Goal: Information Seeking & Learning: Learn about a topic

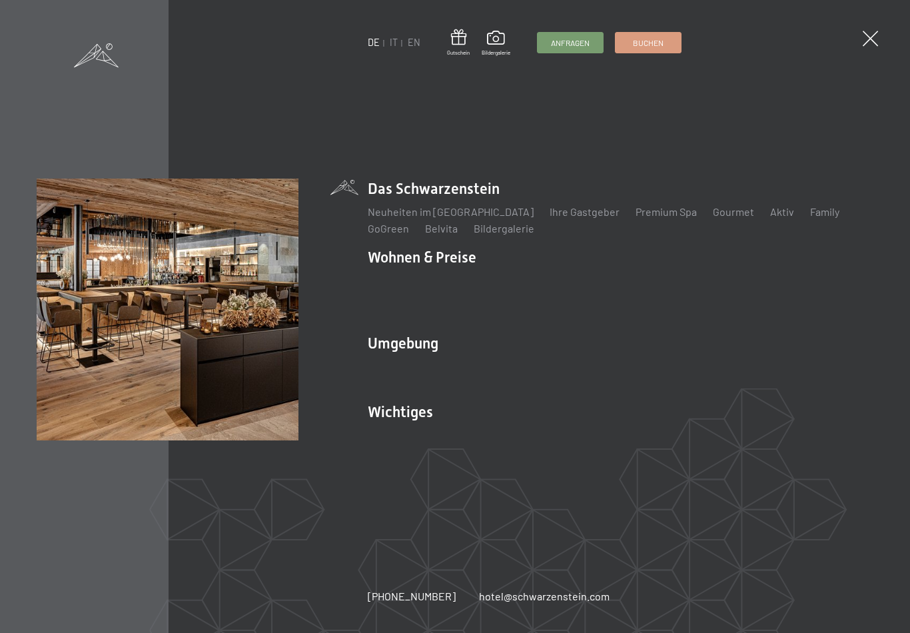
click at [864, 37] on span at bounding box center [869, 38] width 15 height 15
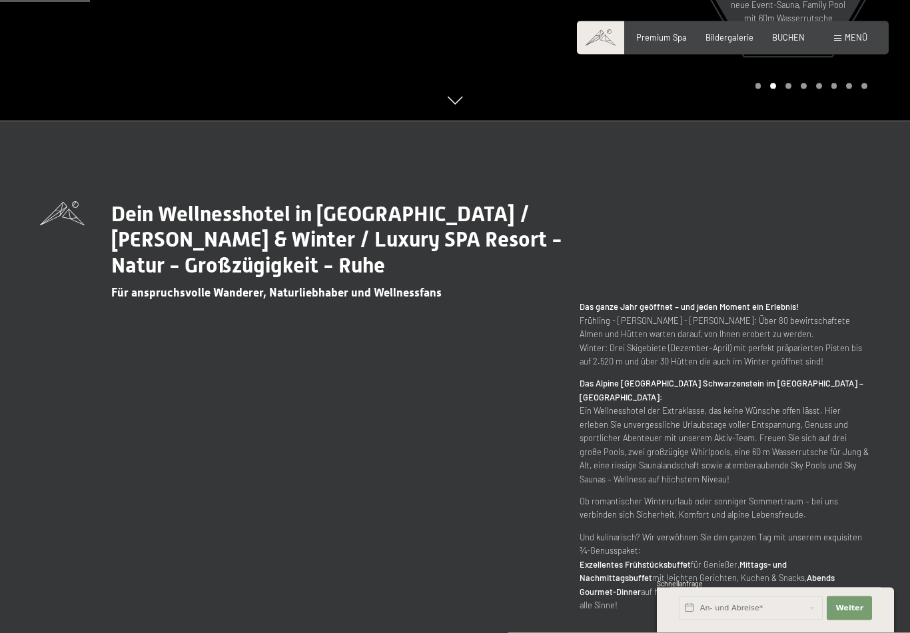
scroll to position [503, 0]
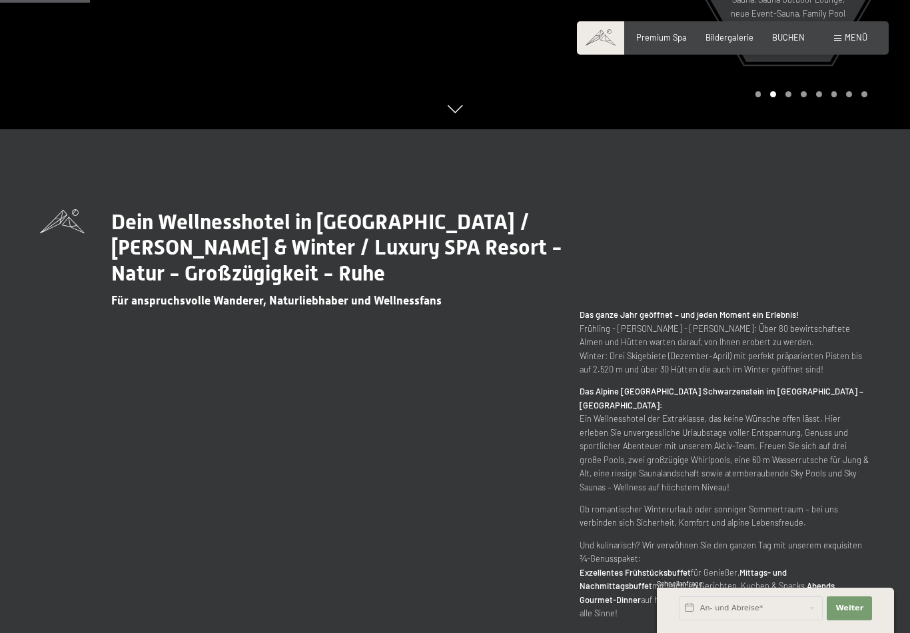
click at [659, 37] on span "Premium Spa" at bounding box center [661, 37] width 51 height 11
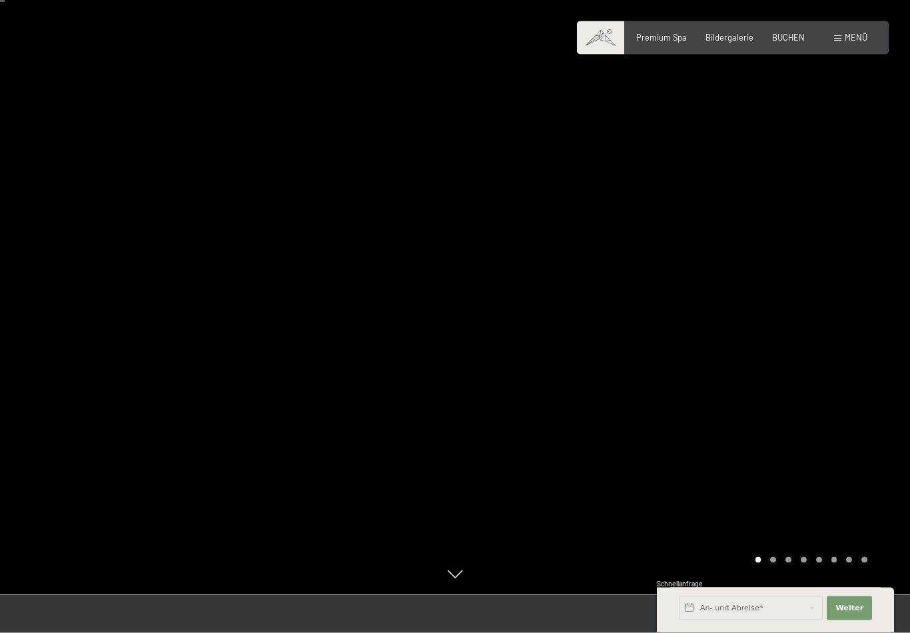
scroll to position [38, 0]
click at [774, 359] on div at bounding box center [682, 278] width 455 height 633
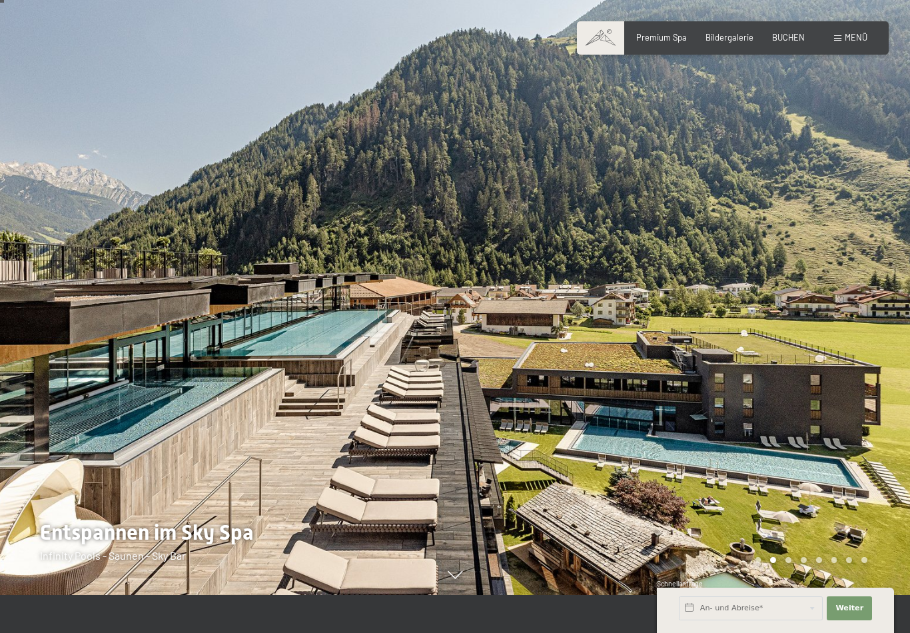
click at [802, 371] on div at bounding box center [682, 278] width 455 height 633
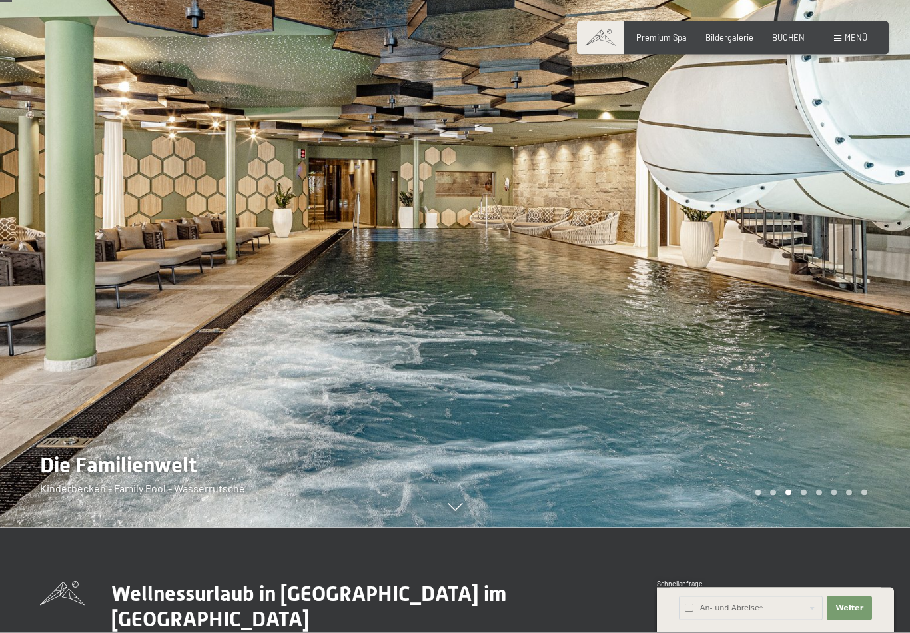
click at [62, 360] on div at bounding box center [227, 211] width 455 height 633
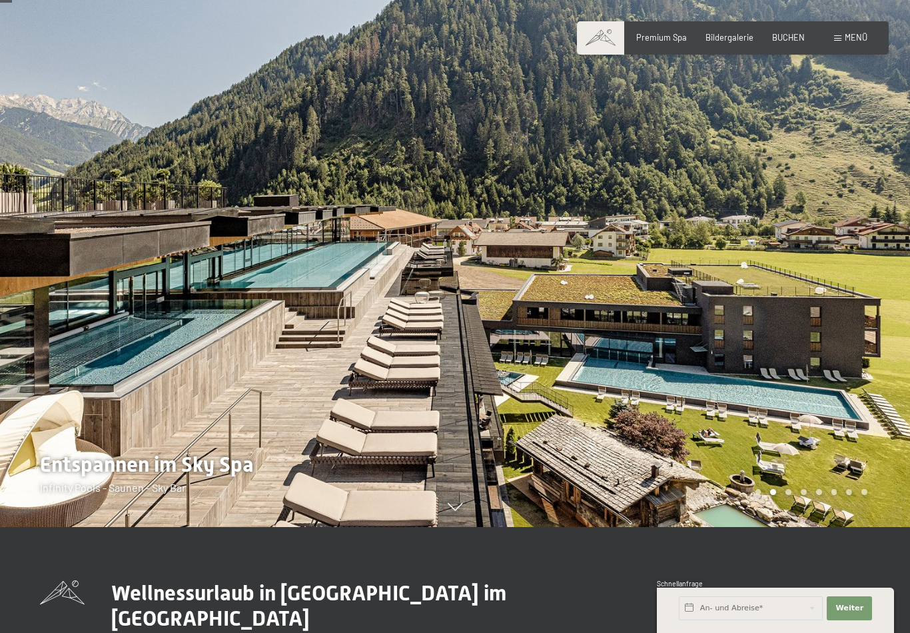
click at [54, 336] on div at bounding box center [227, 210] width 455 height 633
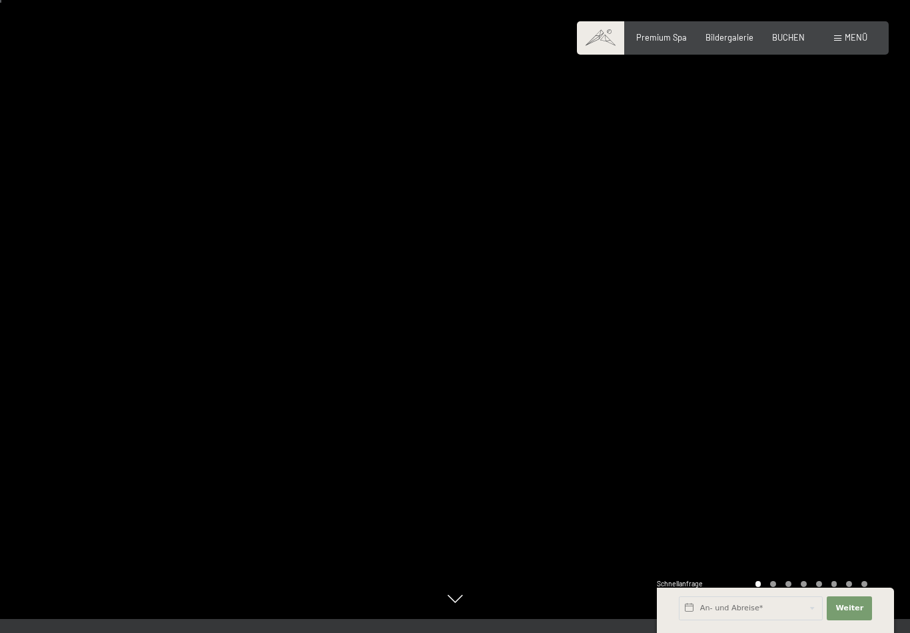
scroll to position [11, 0]
click at [887, 379] on div at bounding box center [682, 305] width 455 height 633
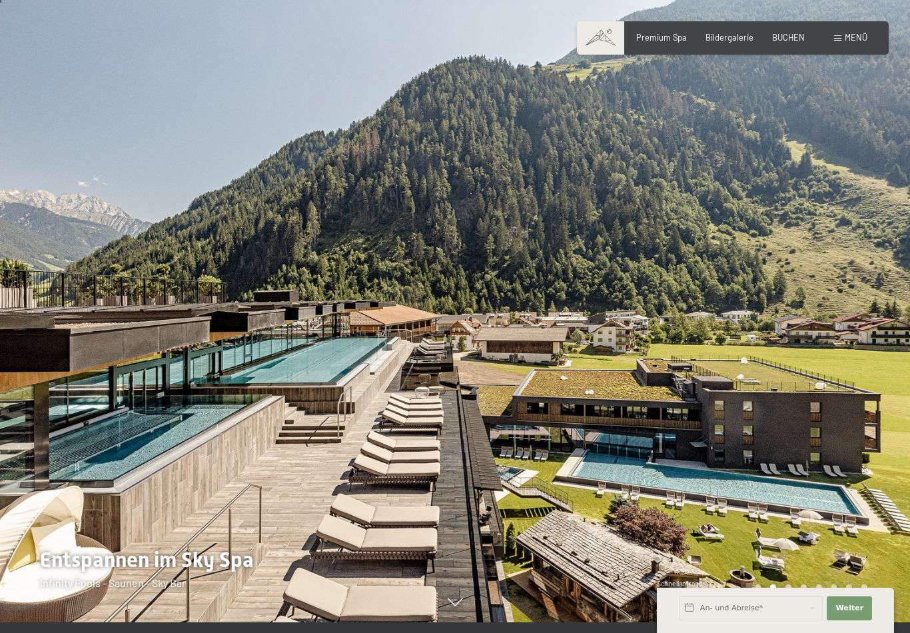
click at [875, 380] on div at bounding box center [682, 305] width 455 height 633
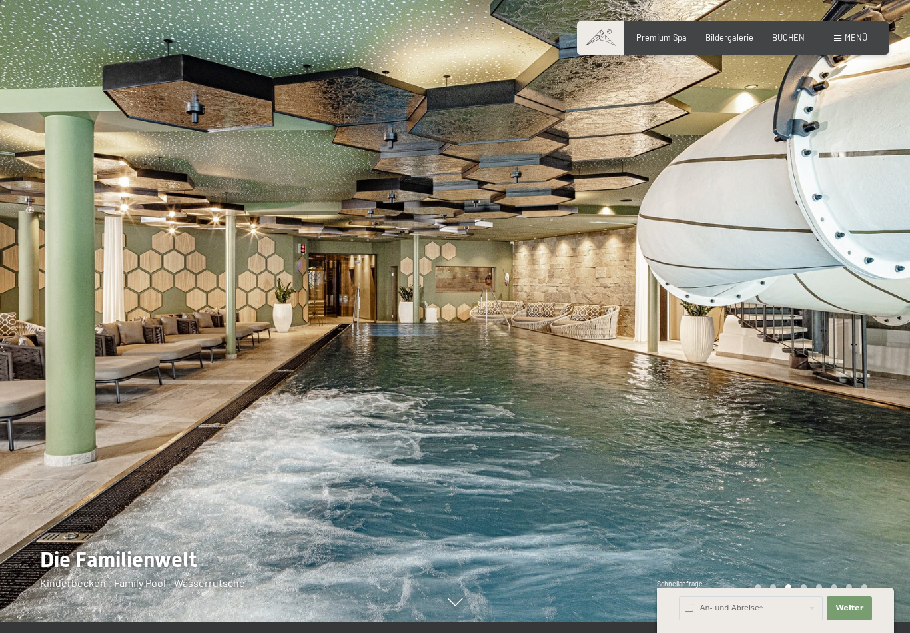
click at [881, 377] on div at bounding box center [682, 305] width 455 height 633
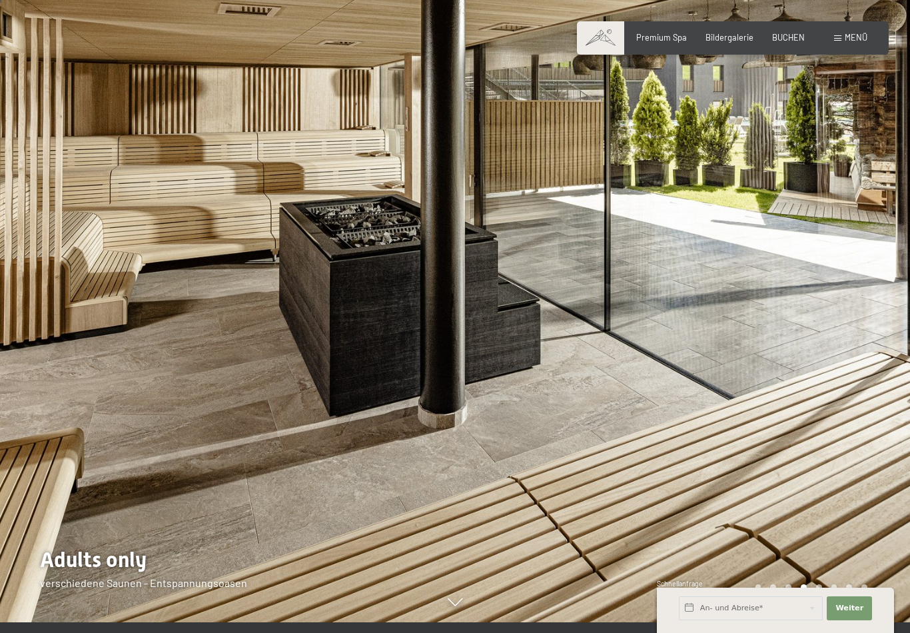
click at [876, 376] on div at bounding box center [682, 305] width 455 height 633
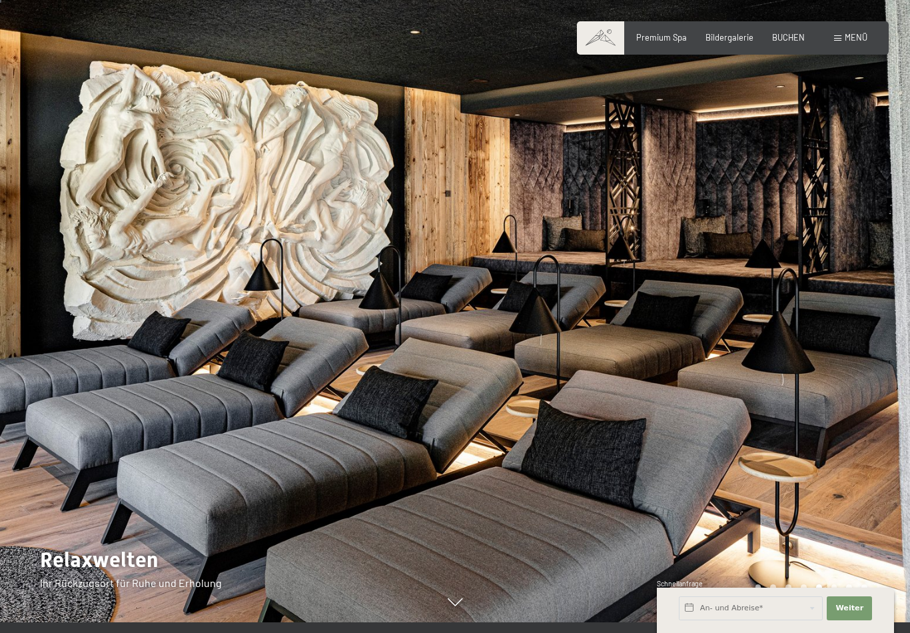
click at [879, 373] on div at bounding box center [682, 305] width 455 height 633
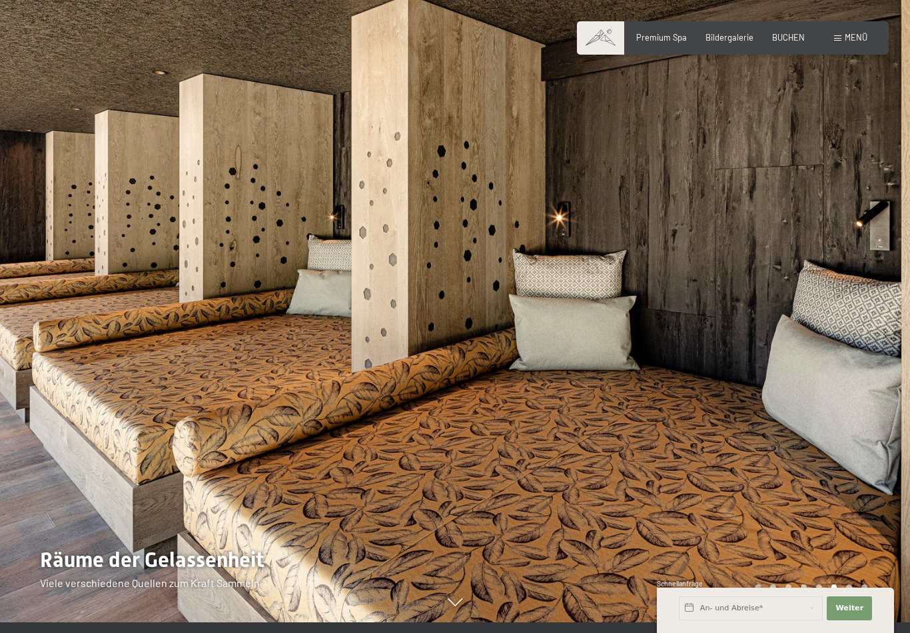
click at [871, 371] on div at bounding box center [682, 305] width 455 height 633
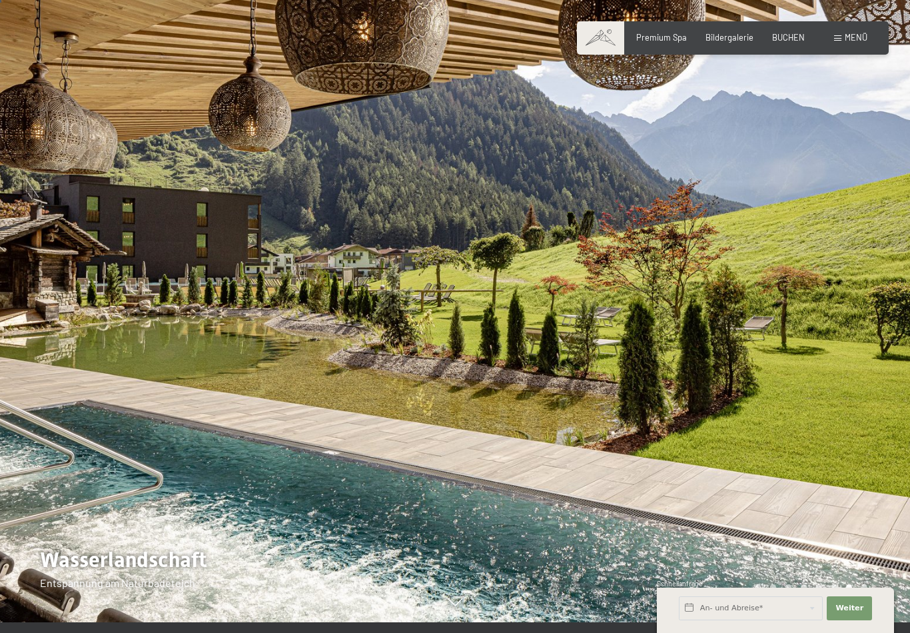
click at [872, 371] on div at bounding box center [682, 305] width 455 height 633
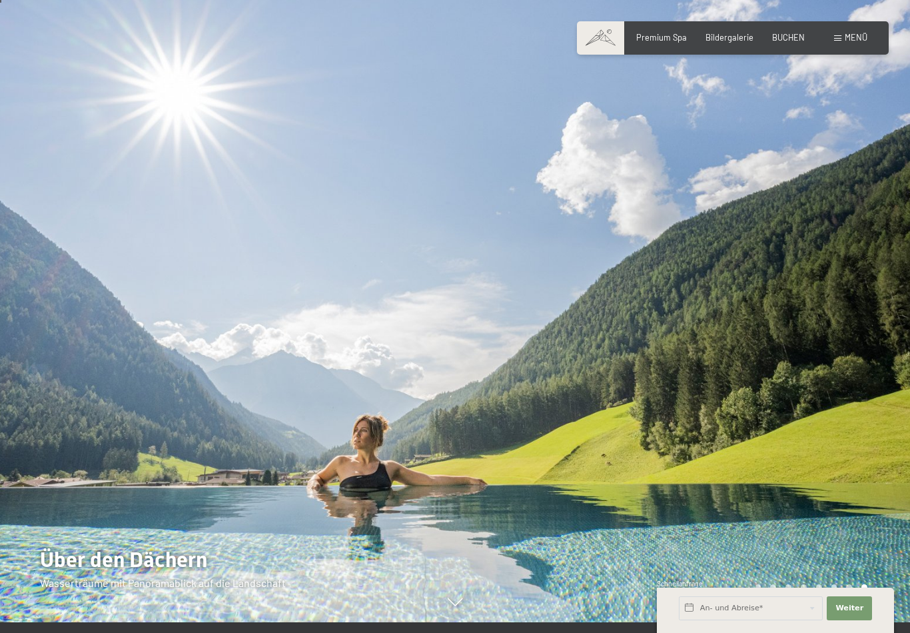
click at [870, 372] on div at bounding box center [682, 305] width 455 height 633
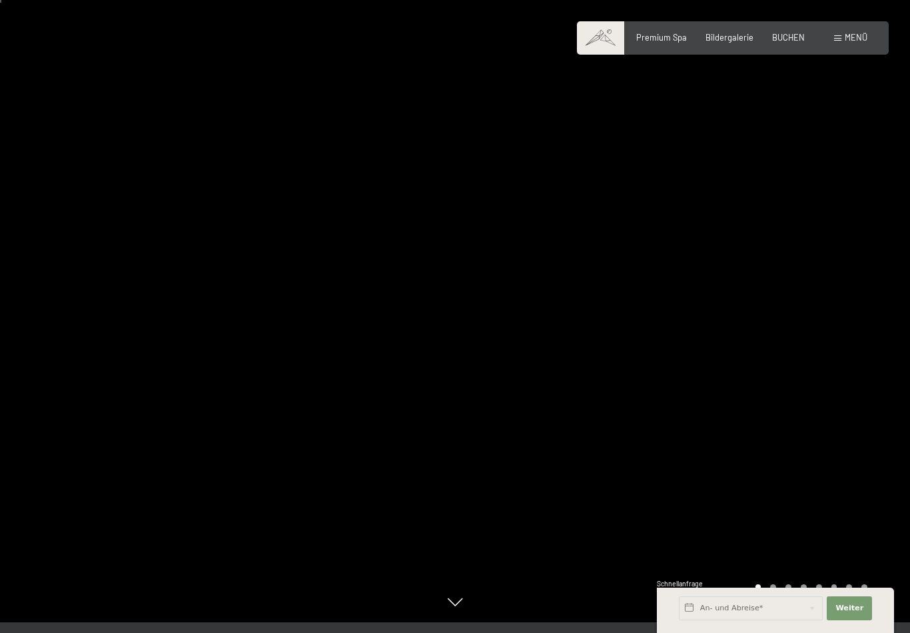
click at [868, 368] on div at bounding box center [682, 305] width 455 height 633
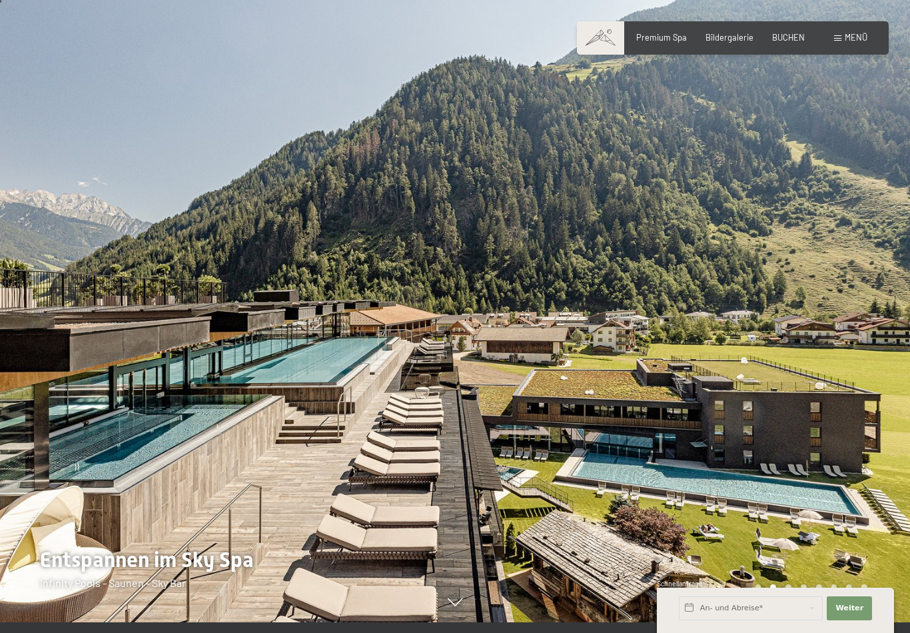
click at [862, 373] on div at bounding box center [682, 305] width 455 height 633
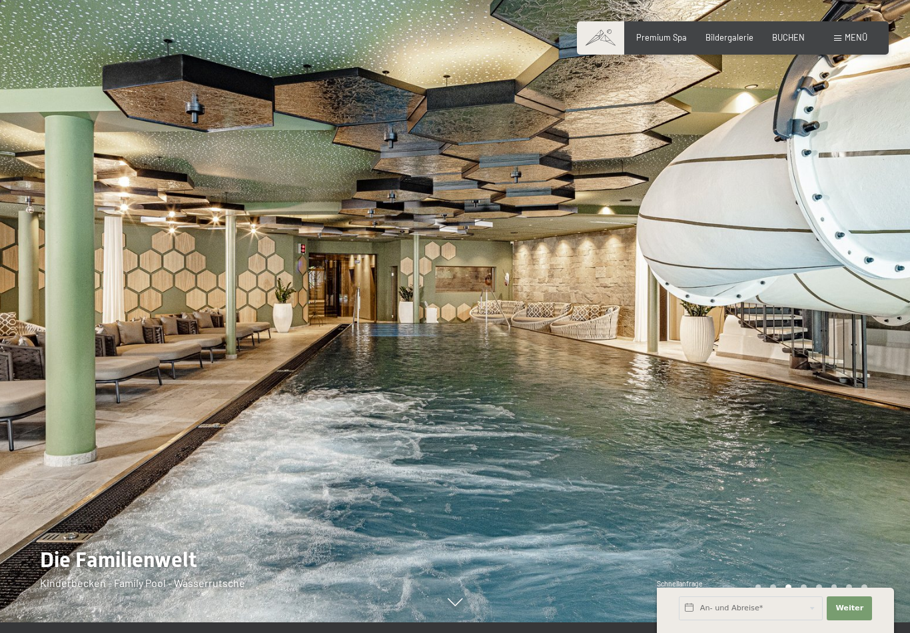
click at [861, 366] on div at bounding box center [682, 305] width 455 height 633
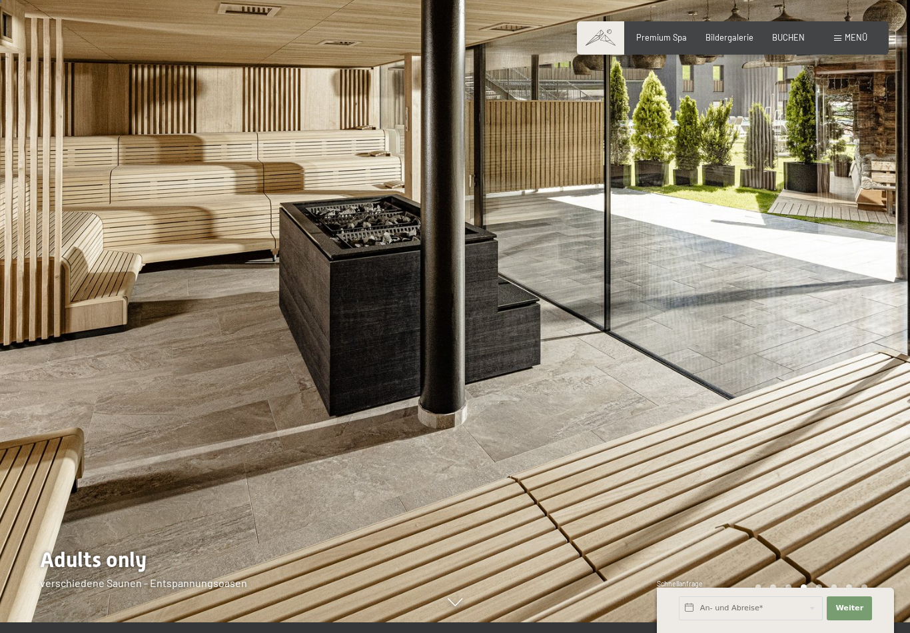
scroll to position [0, 0]
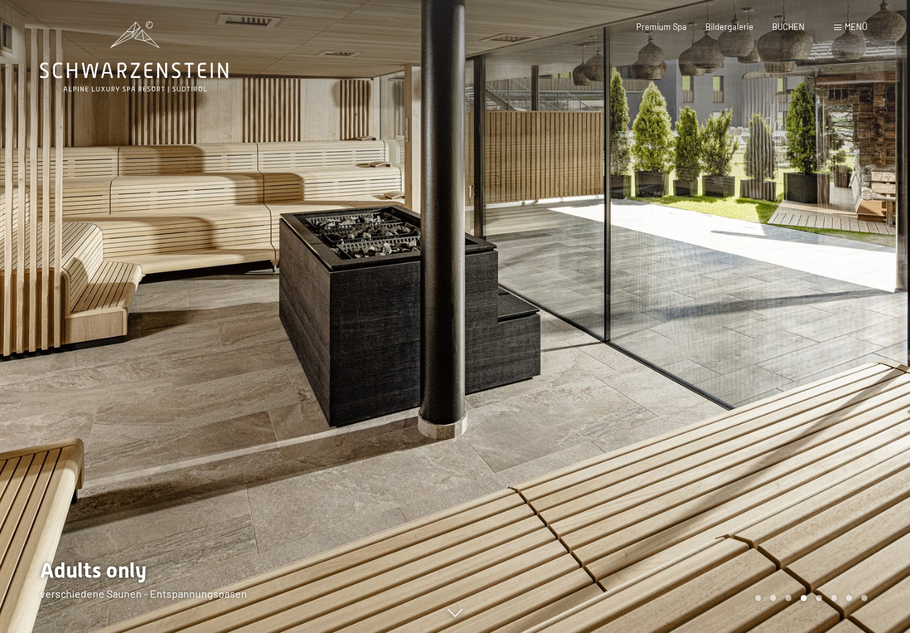
click at [859, 28] on span "Menü" at bounding box center [855, 26] width 23 height 11
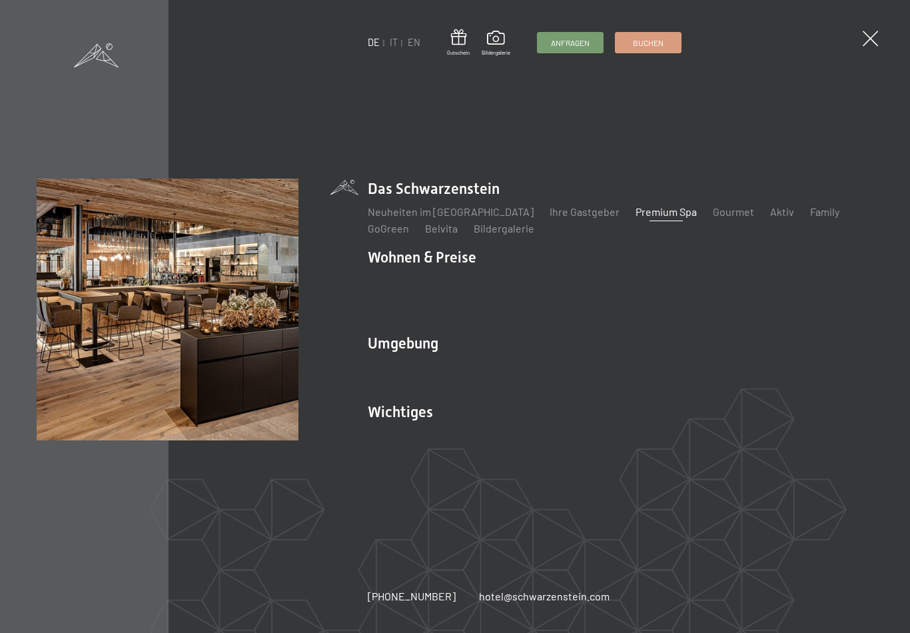
click at [390, 39] on link "IT" at bounding box center [394, 42] width 8 height 11
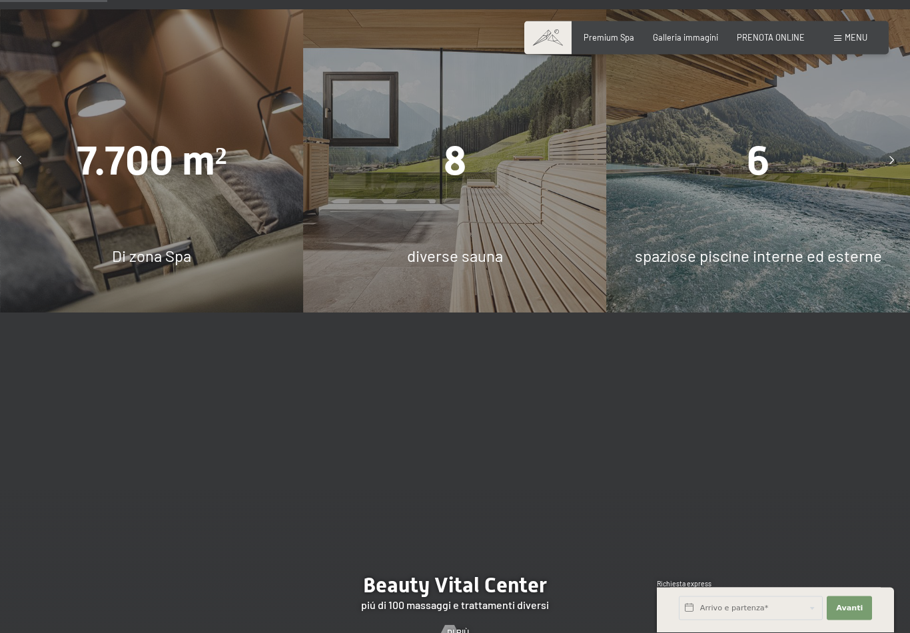
scroll to position [952, 0]
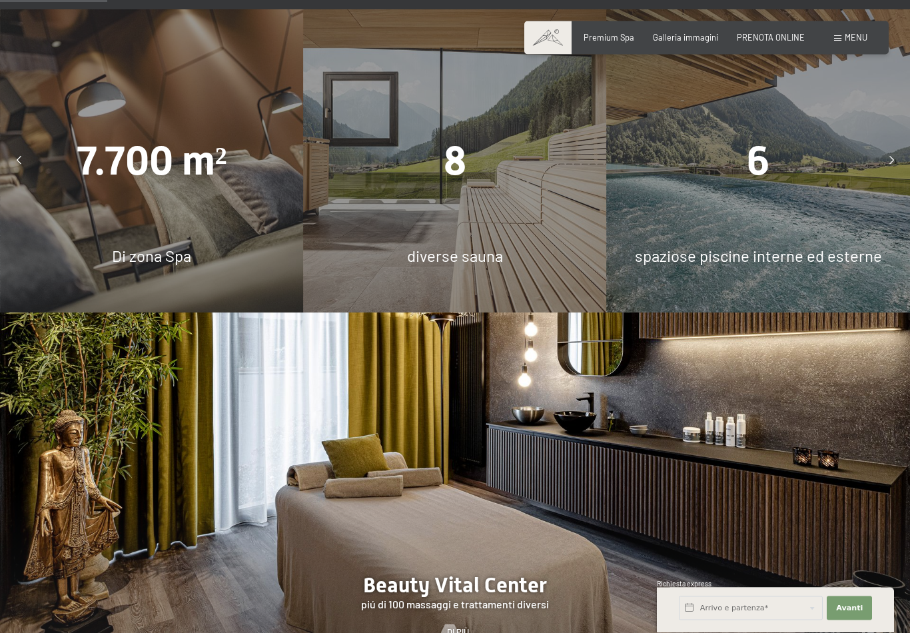
click at [458, 182] on span "8" at bounding box center [454, 161] width 23 height 47
click at [473, 178] on div "8" at bounding box center [454, 161] width 303 height 57
click at [470, 266] on span "diverse sauna" at bounding box center [455, 255] width 96 height 19
click at [465, 266] on span "diverse sauna" at bounding box center [455, 255] width 96 height 19
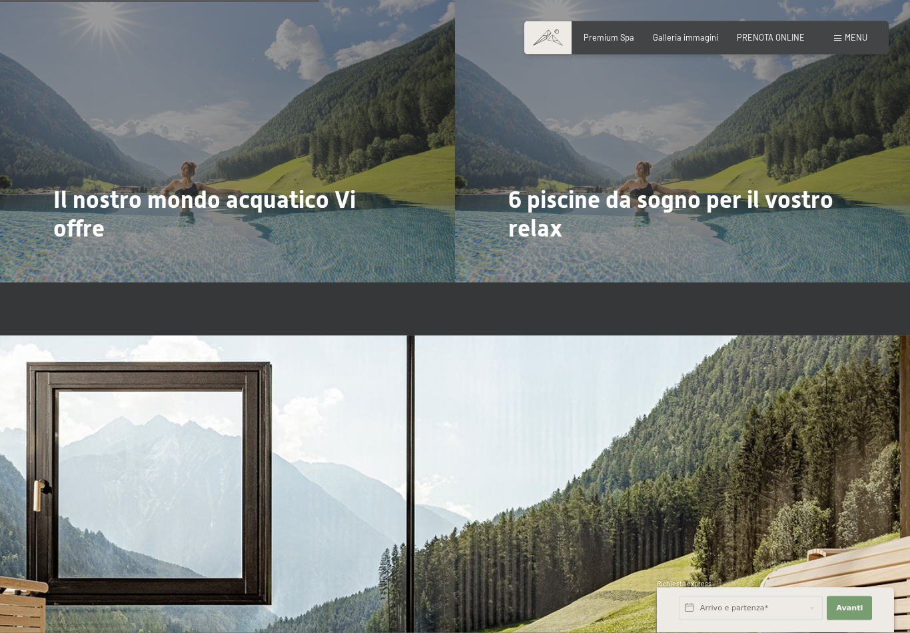
scroll to position [2807, 0]
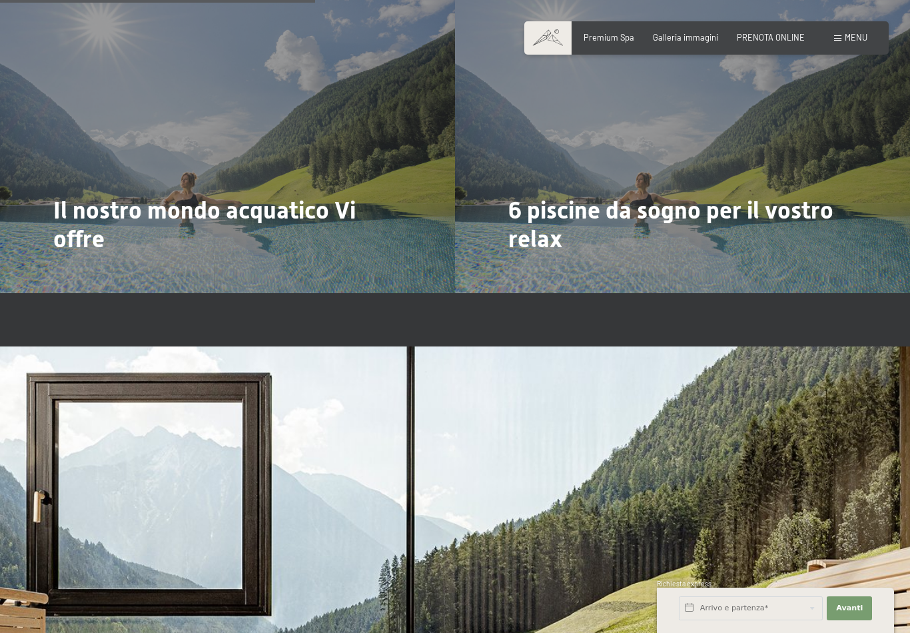
click at [799, 206] on h2 "6 piscine da sogno per il vostro relax" at bounding box center [682, 224] width 348 height 57
click at [534, 242] on div "6 piscine da sogno per il vostro relax Di più" at bounding box center [682, 122] width 455 height 341
click at [521, 268] on div at bounding box center [515, 276] width 9 height 16
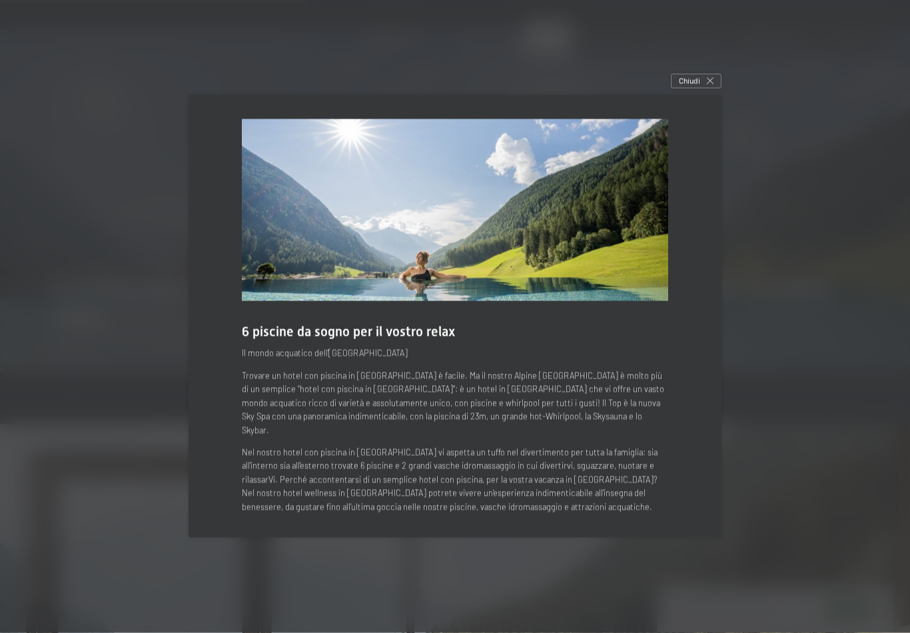
click at [704, 89] on div "Chiudi" at bounding box center [696, 81] width 51 height 15
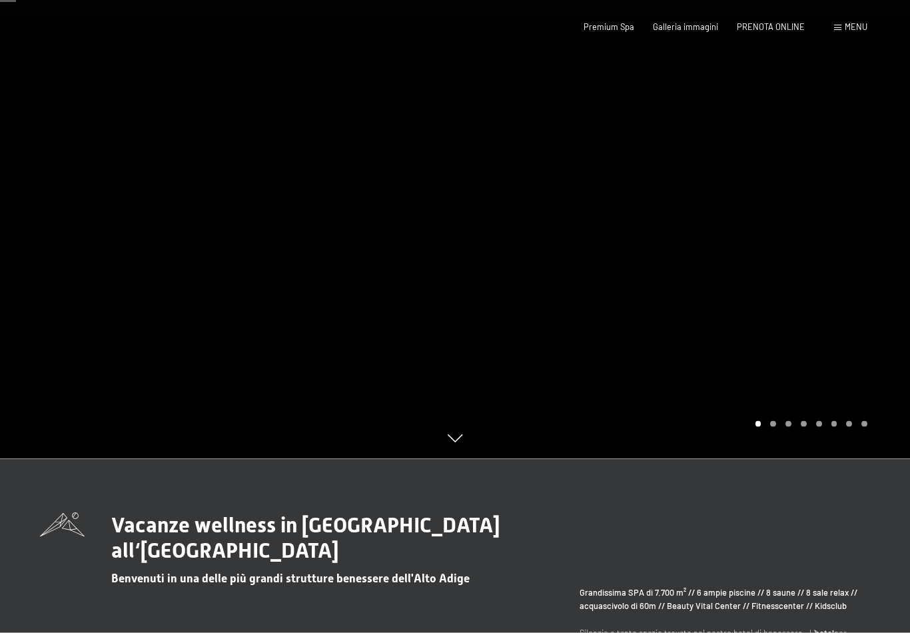
scroll to position [0, 0]
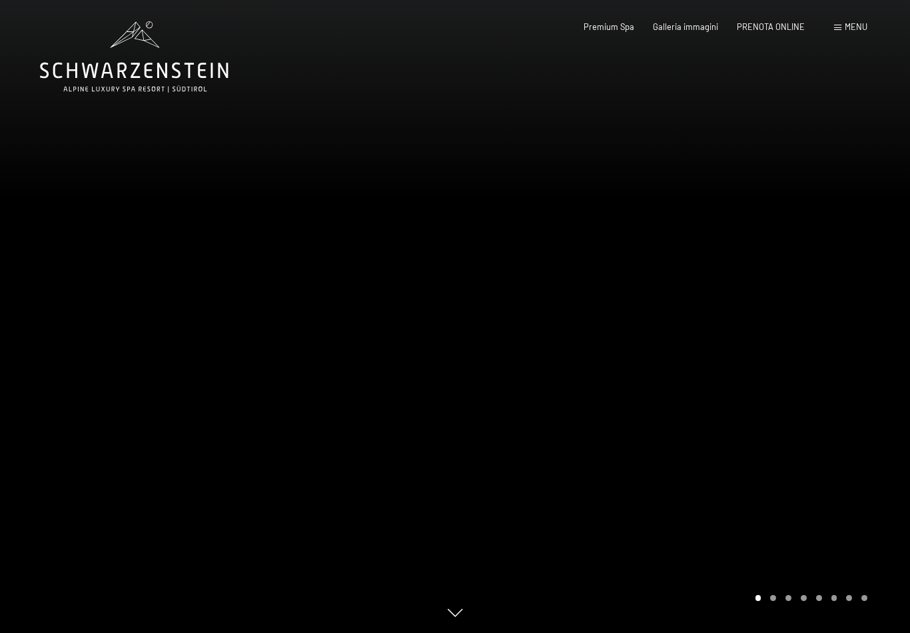
click at [611, 31] on div "Premium Spa Galleria immagini PRENOTA ONLINE" at bounding box center [684, 27] width 278 height 12
click at [617, 25] on span "Premium Spa" at bounding box center [608, 26] width 51 height 11
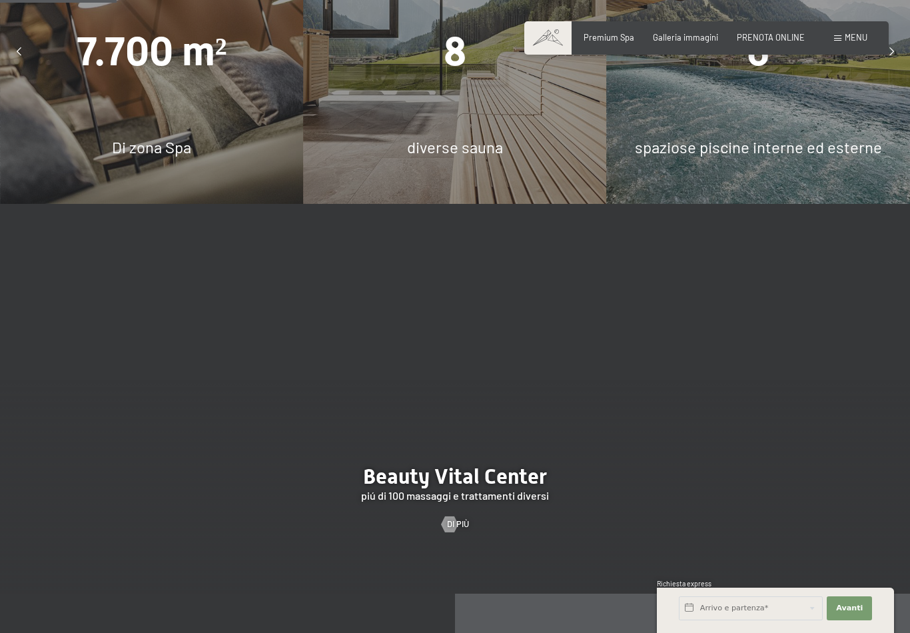
scroll to position [1035, 0]
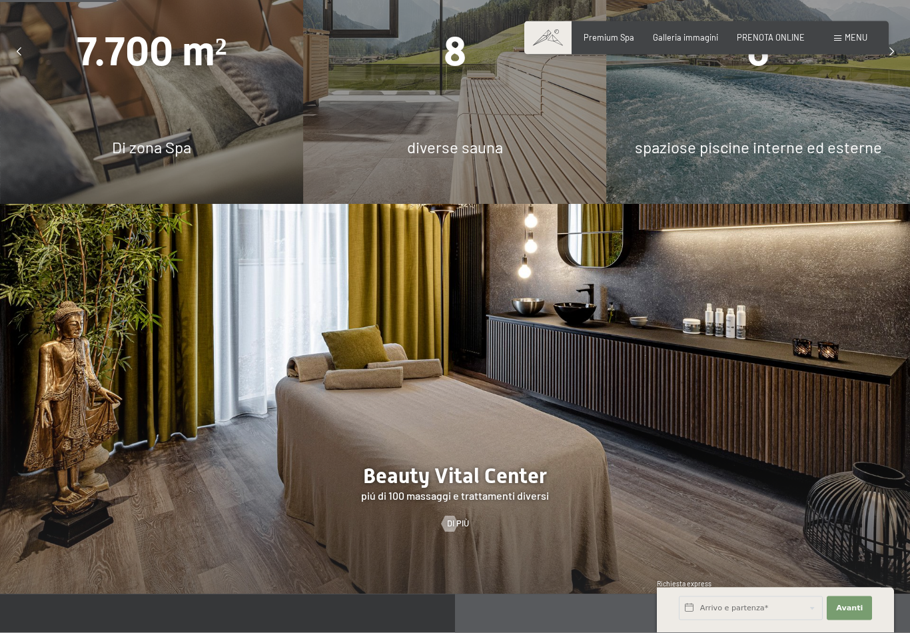
click at [445, 157] on span "diverse sauna" at bounding box center [455, 147] width 96 height 19
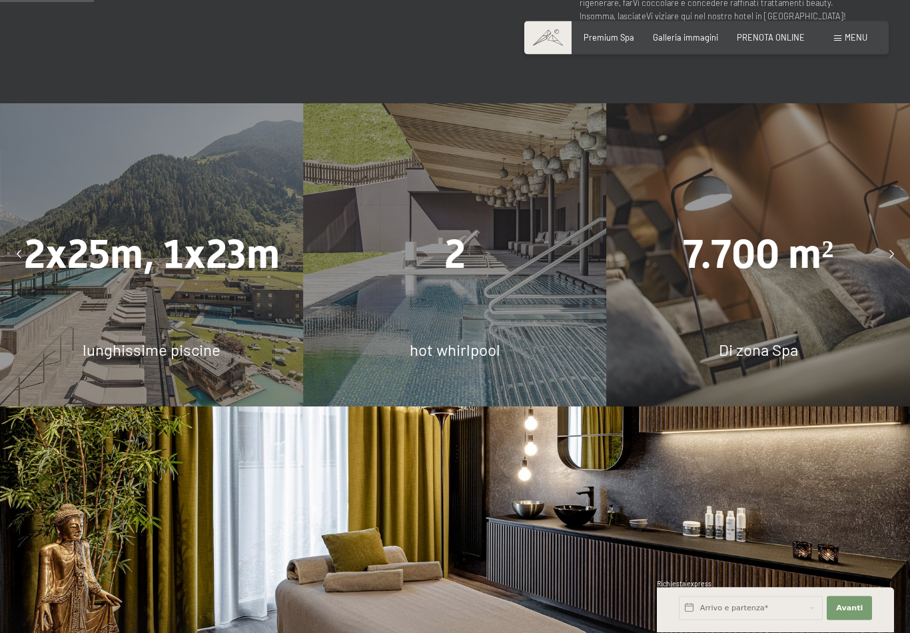
scroll to position [834, 0]
click at [684, 41] on span "Galleria immagini" at bounding box center [685, 37] width 65 height 11
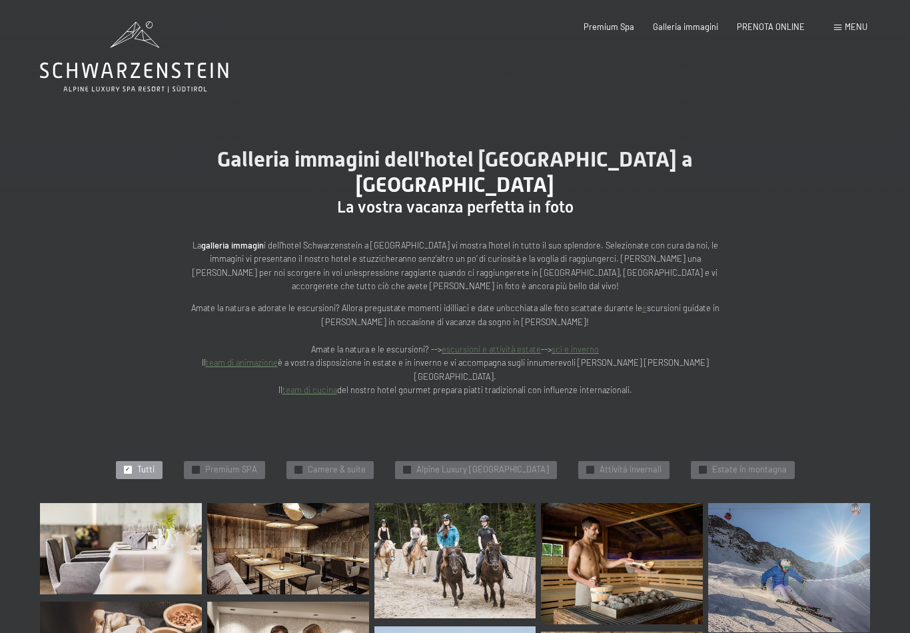
click at [682, 27] on span "Galleria immagini" at bounding box center [685, 26] width 65 height 11
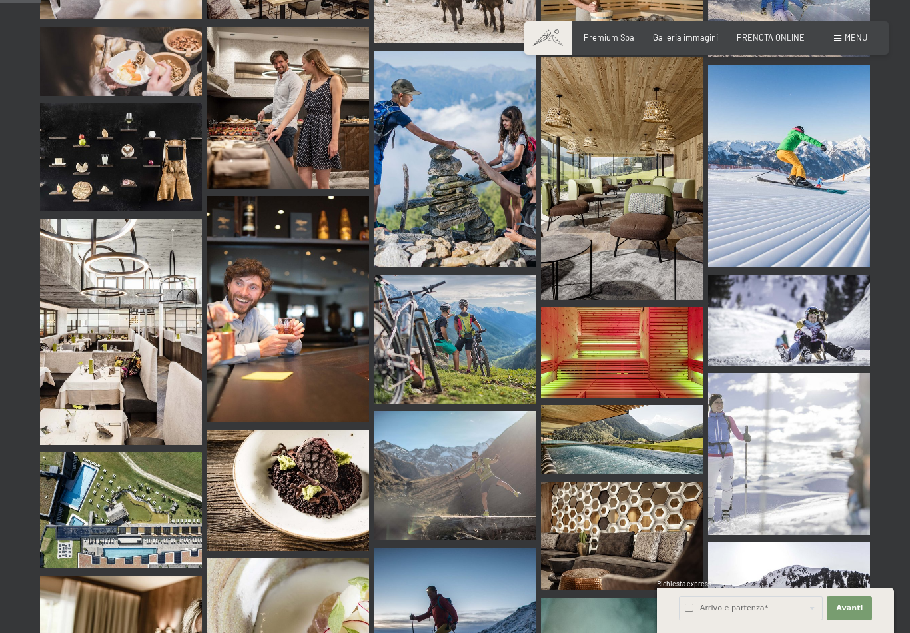
scroll to position [577, 0]
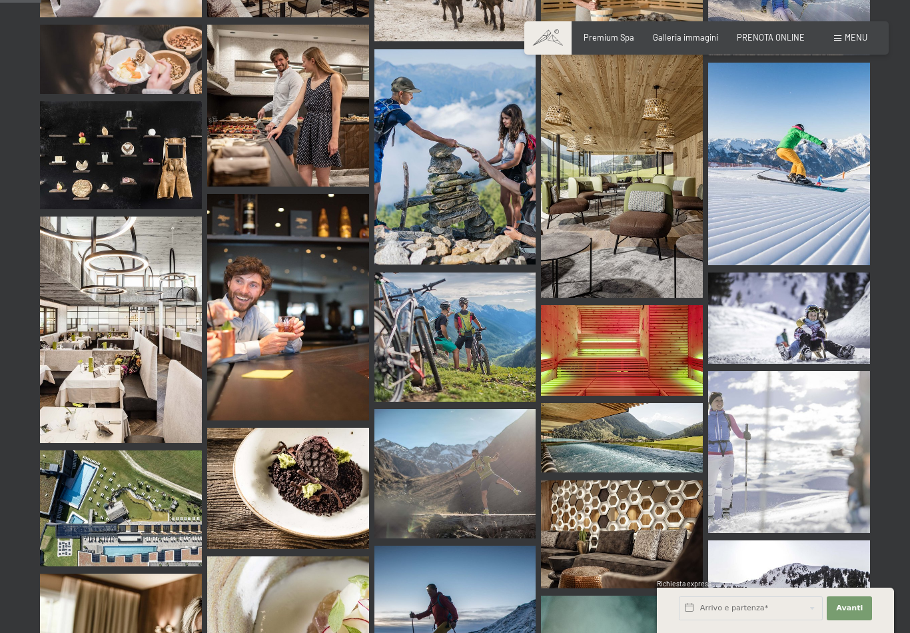
click at [652, 194] on img at bounding box center [622, 176] width 162 height 242
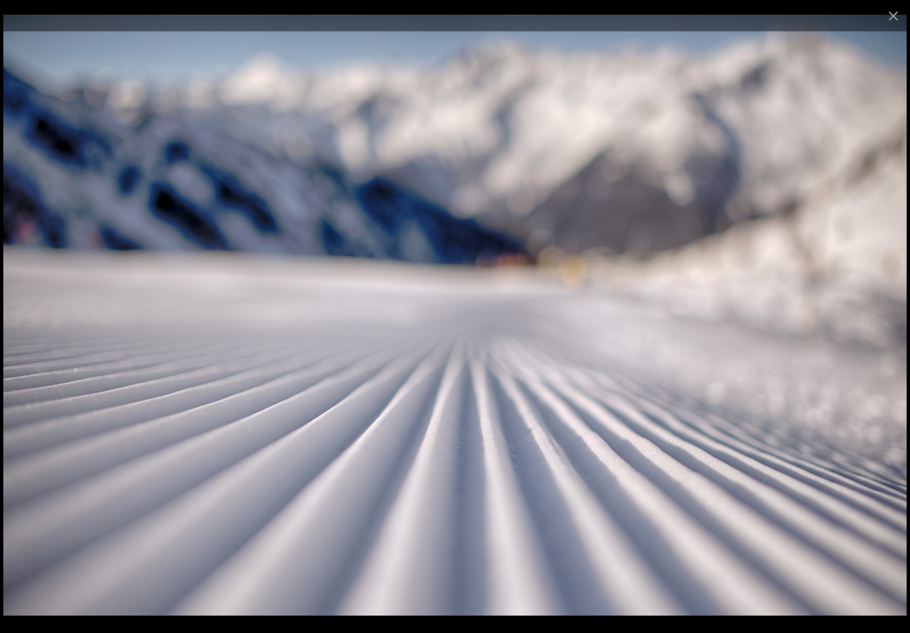
click at [888, 20] on button "Close gallery" at bounding box center [892, 15] width 33 height 31
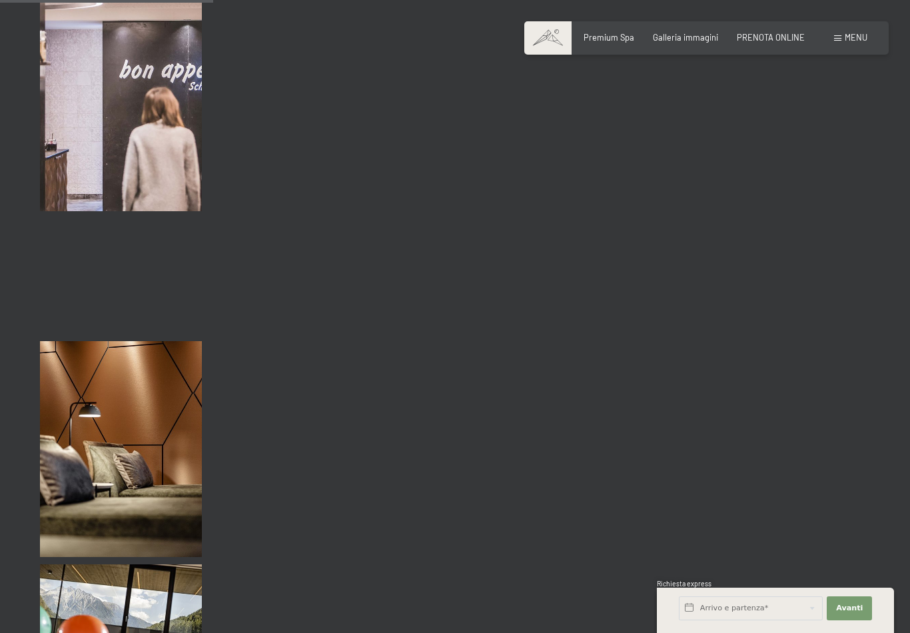
scroll to position [3049, 0]
